Goal: Task Accomplishment & Management: Manage account settings

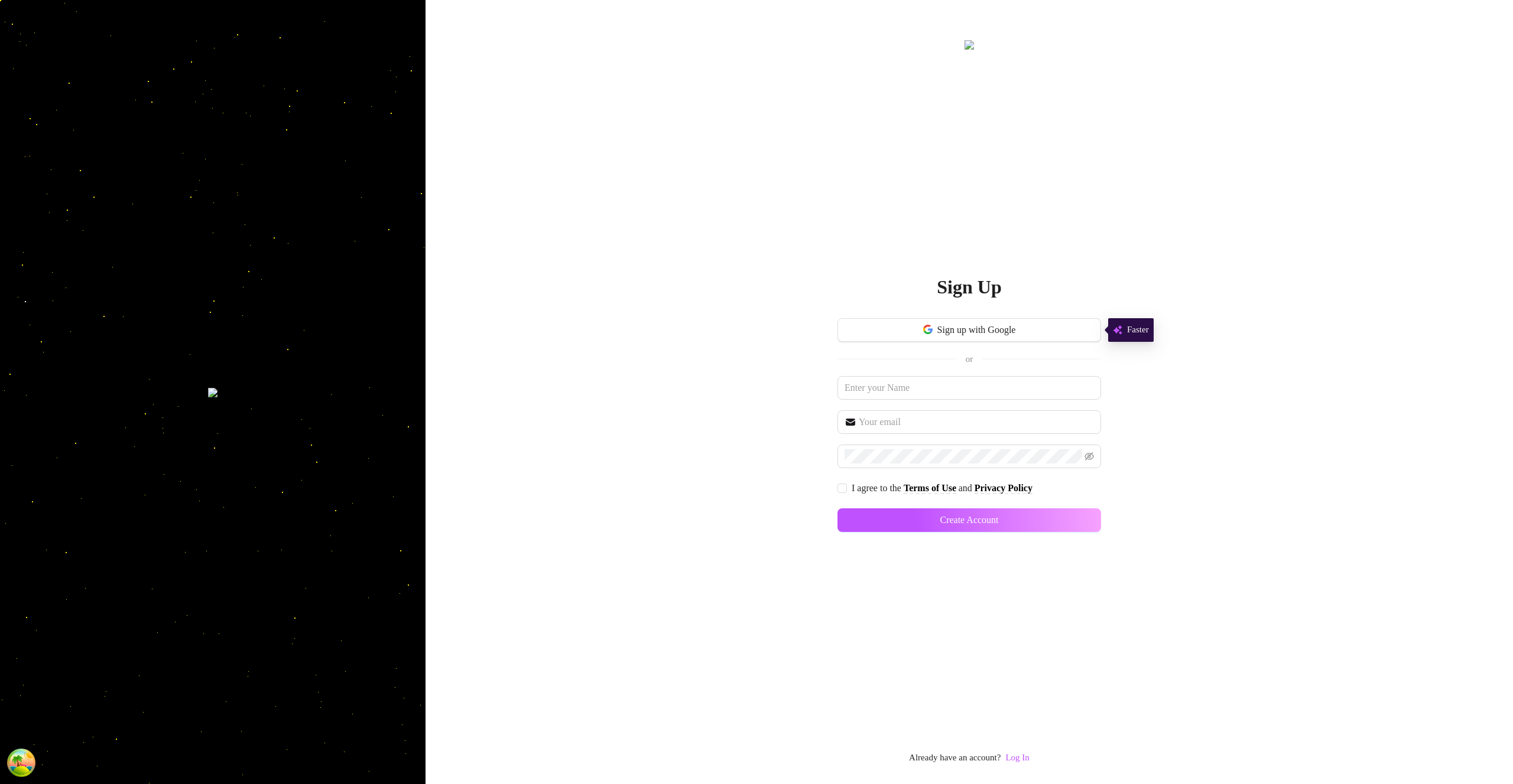
click at [1024, 763] on link "Log In" at bounding box center [1017, 757] width 24 height 14
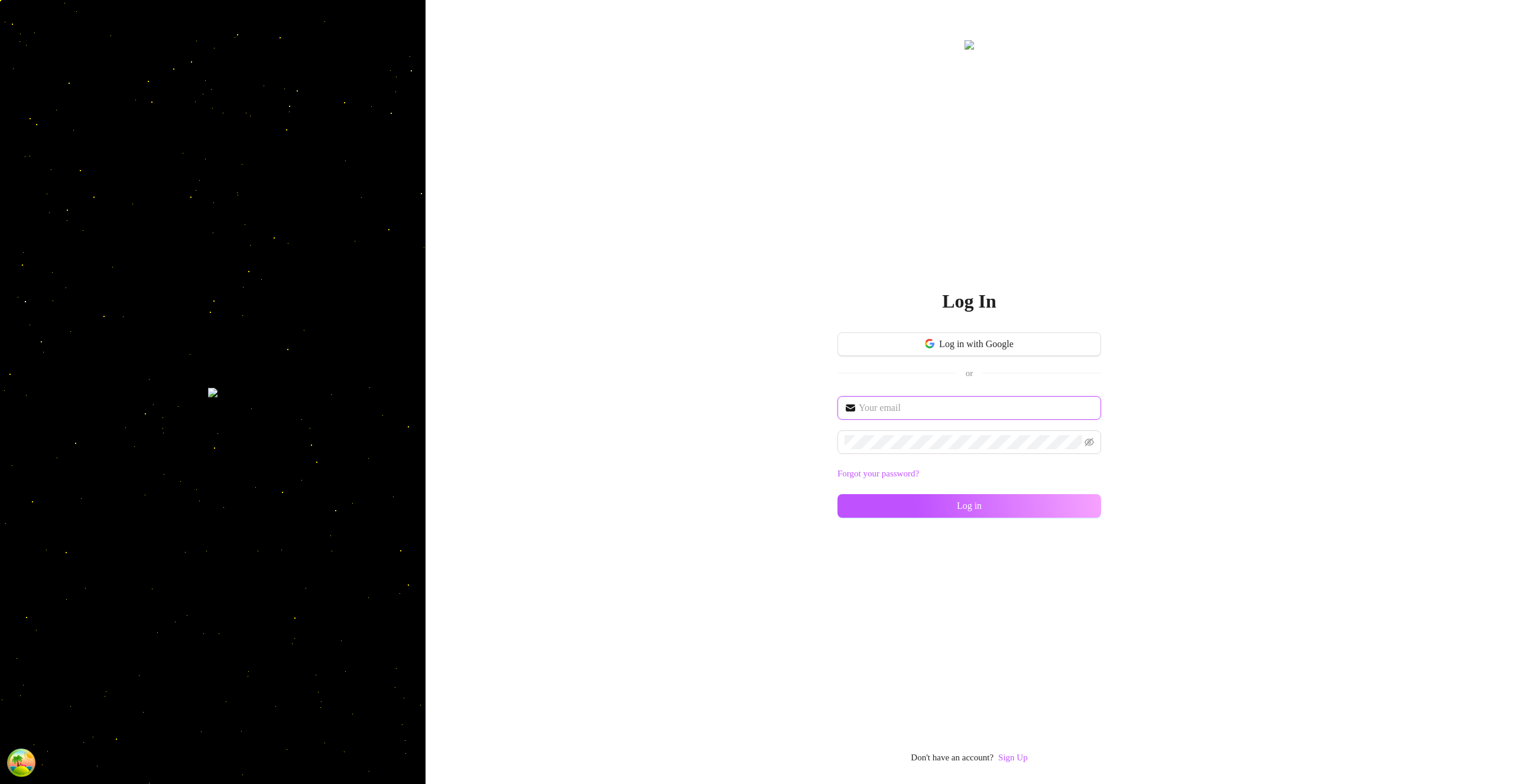
click at [941, 409] on input "text" at bounding box center [976, 408] width 235 height 14
type input "[EMAIL_ADDRESS][DOMAIN_NAME]"
click at [1060, 511] on button "Log in" at bounding box center [969, 506] width 264 height 24
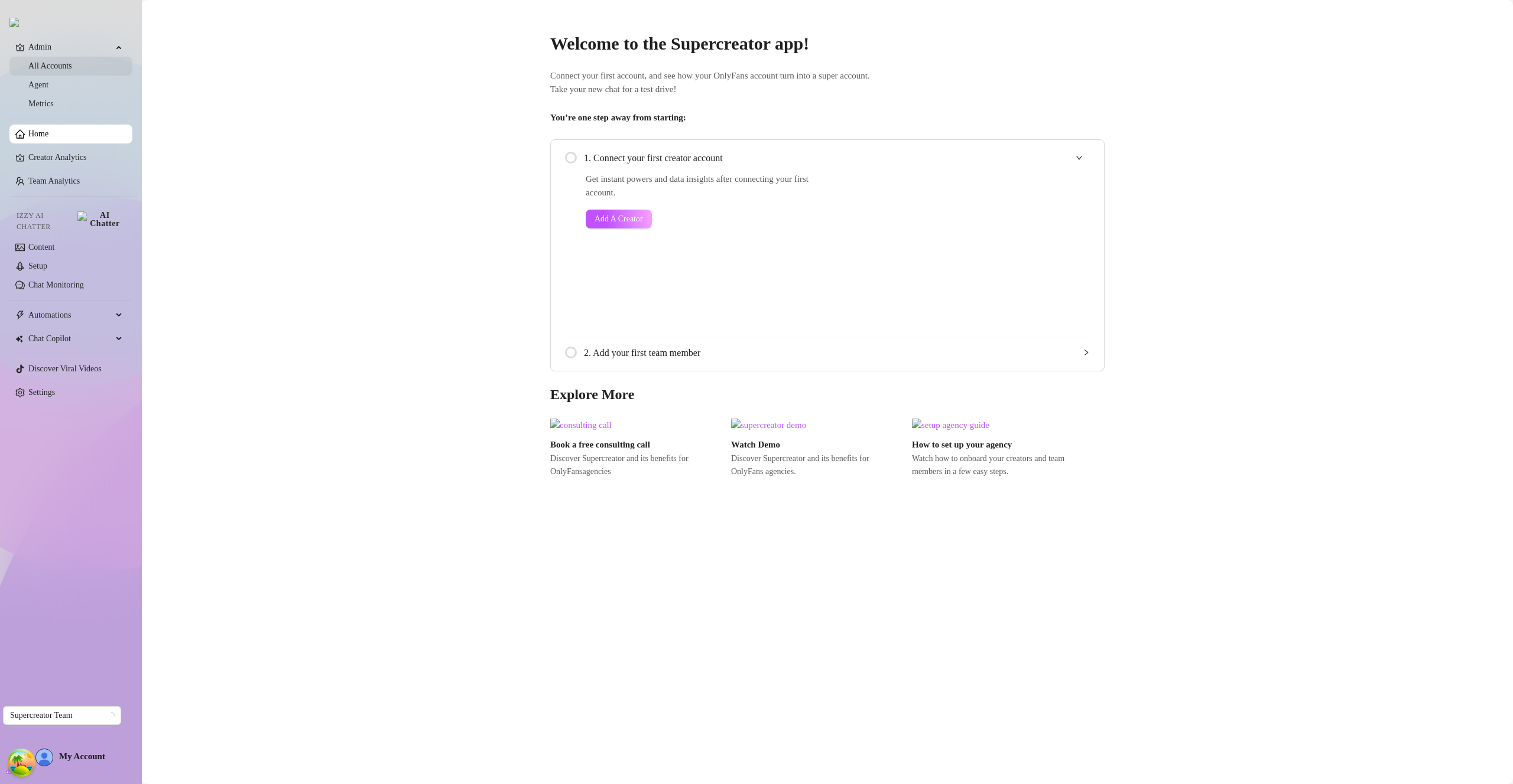
click at [72, 68] on link "All Accounts" at bounding box center [50, 66] width 44 height 9
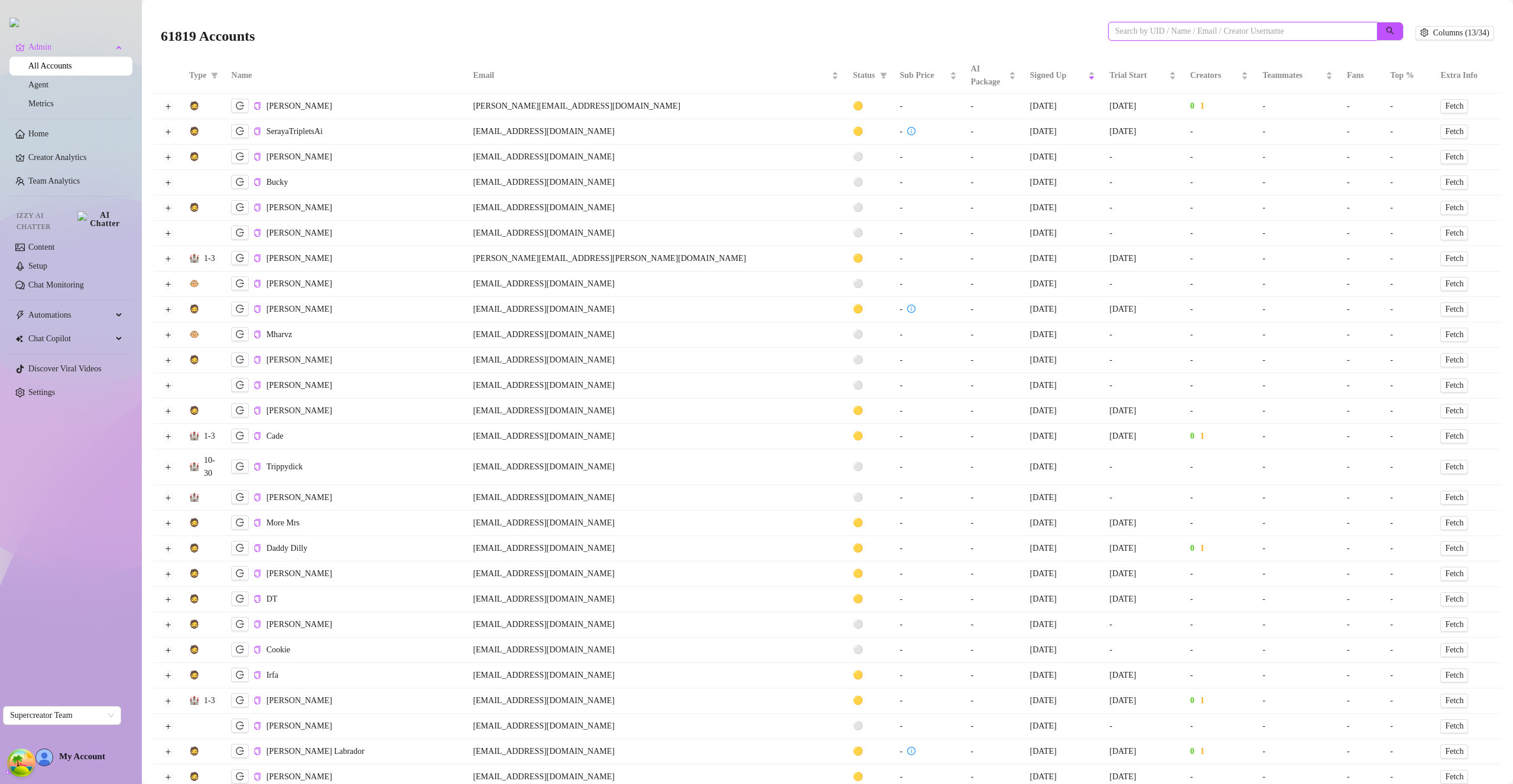
click at [1305, 29] on input "search" at bounding box center [1237, 32] width 245 height 13
paste input "HxZYIQXiWGZF8h3m4MBeKl66Bgu2"
click at [1376, 33] on button "button" at bounding box center [1390, 31] width 28 height 19
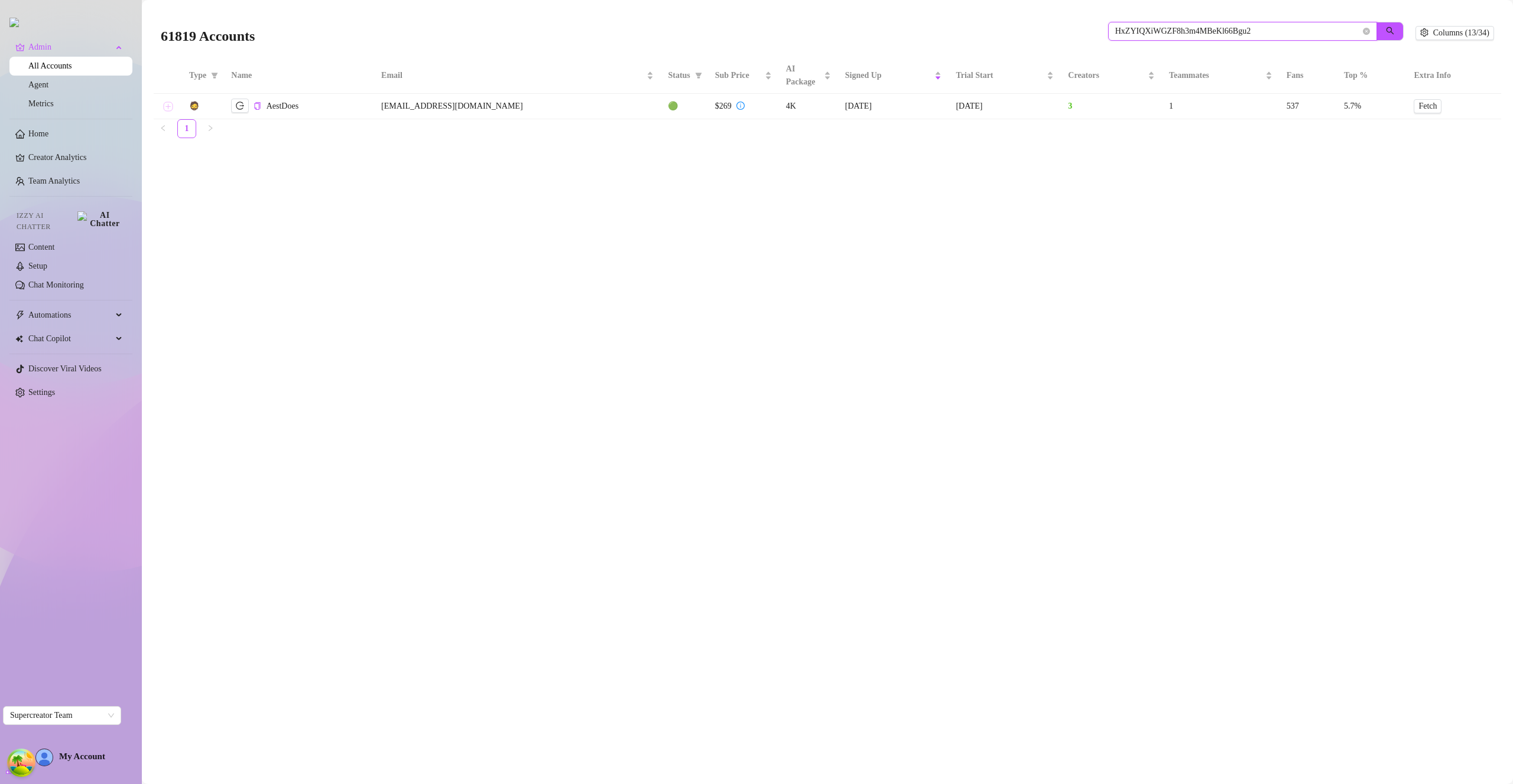
type input "HxZYIQXiWGZF8h3m4MBeKl66Bgu2"
click at [168, 107] on button "Expand row" at bounding box center [168, 106] width 10 height 10
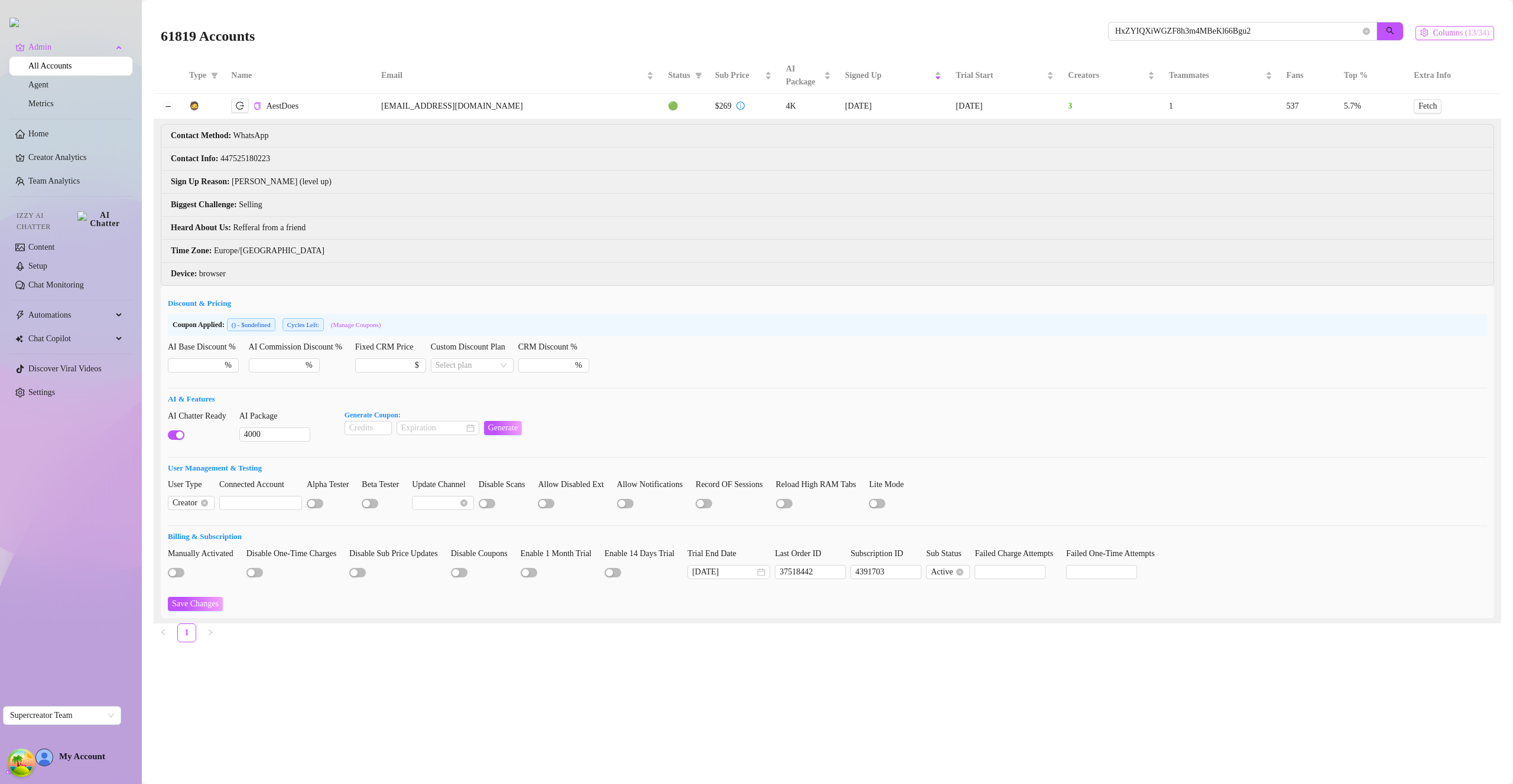
click at [1445, 36] on span "Columns (13/34)" at bounding box center [1460, 33] width 56 height 10
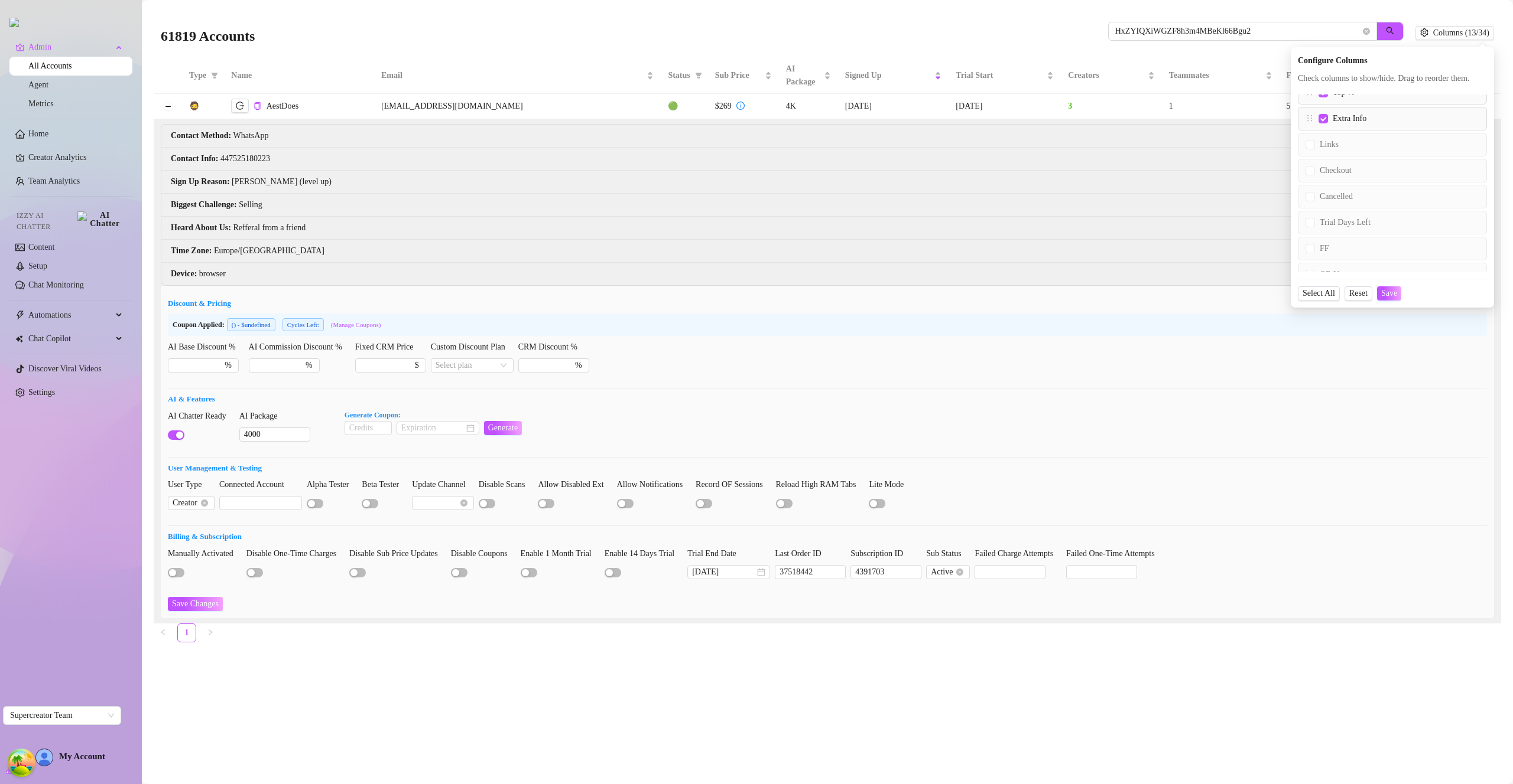
scroll to position [289, 0]
click at [1313, 162] on input "Links" at bounding box center [1310, 157] width 10 height 10
click at [1395, 298] on span "Save" at bounding box center [1389, 293] width 16 height 10
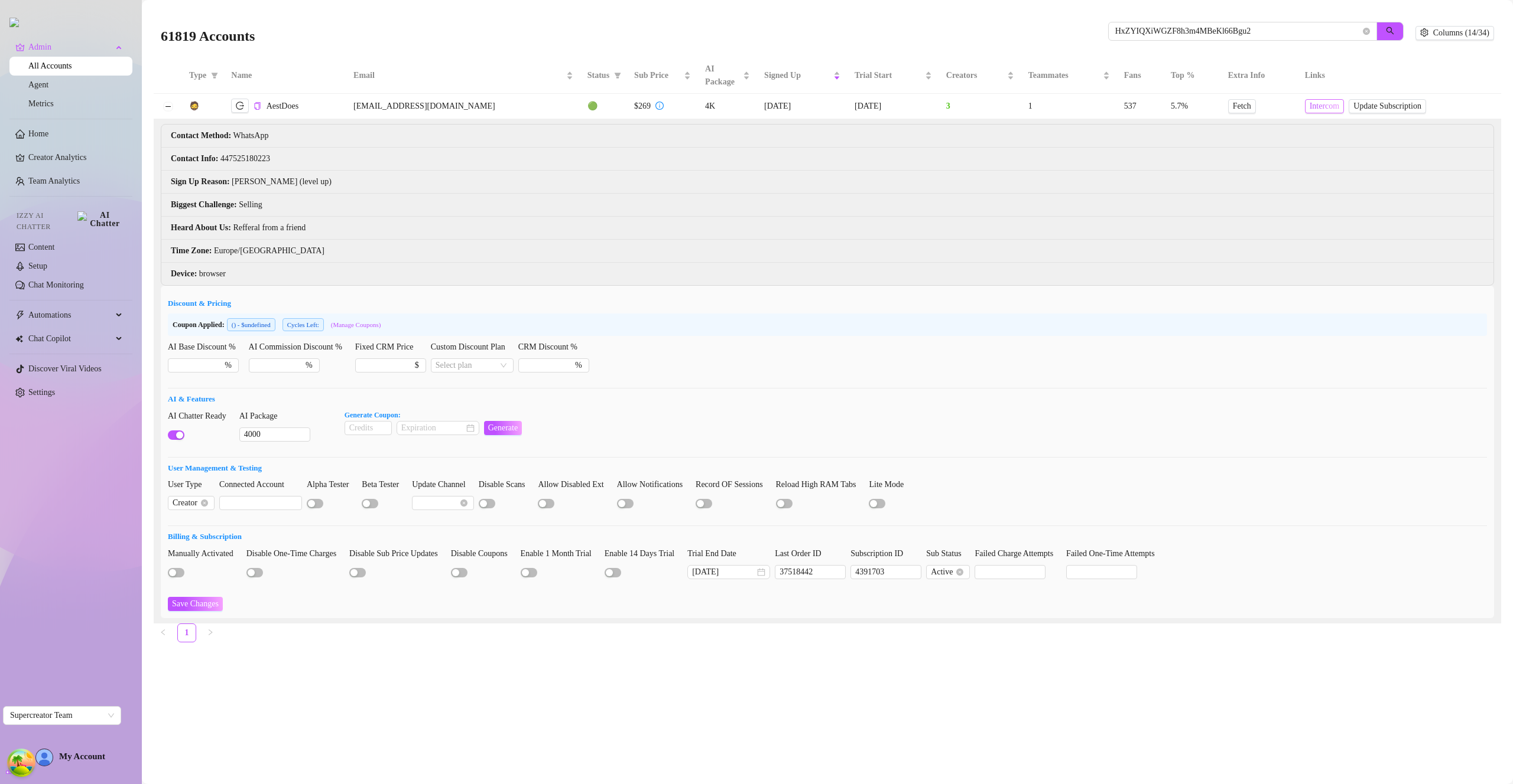
click at [1313, 109] on span "Intercom" at bounding box center [1324, 106] width 30 height 13
